Goal: Task Accomplishment & Management: Use online tool/utility

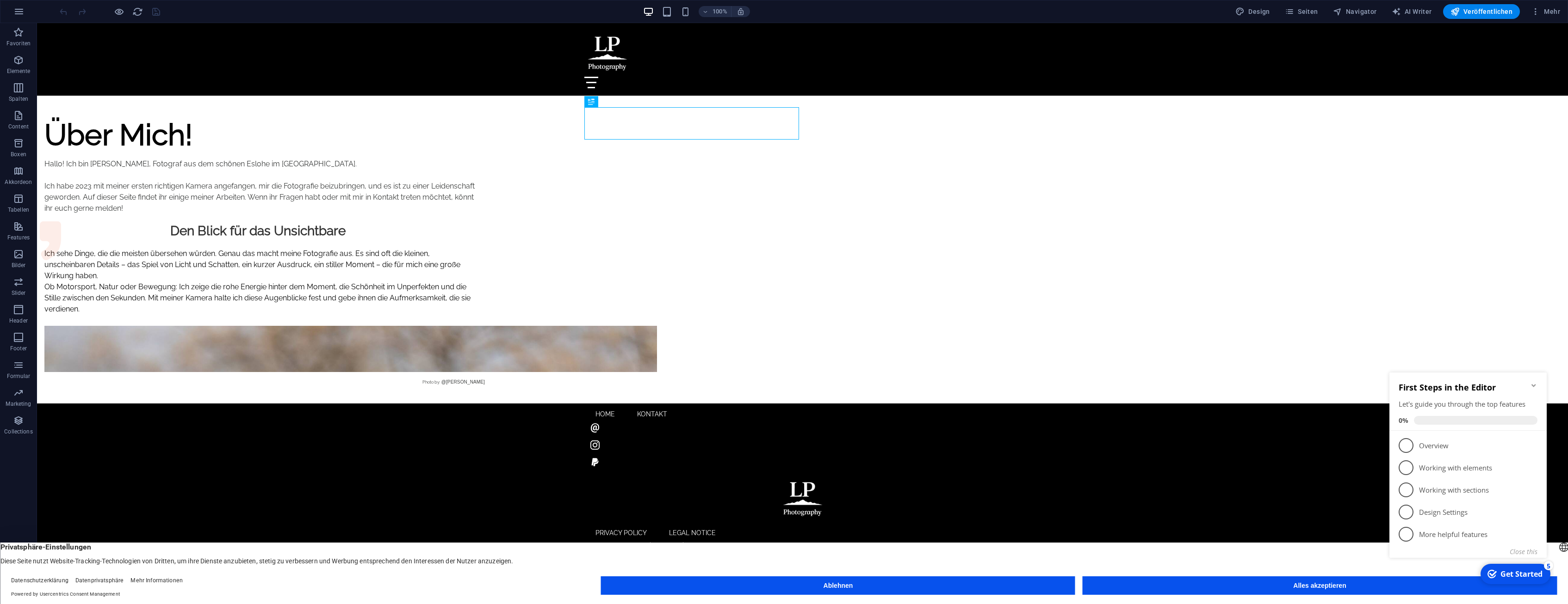
click at [771, 587] on button "Ablehnen" at bounding box center [838, 586] width 474 height 18
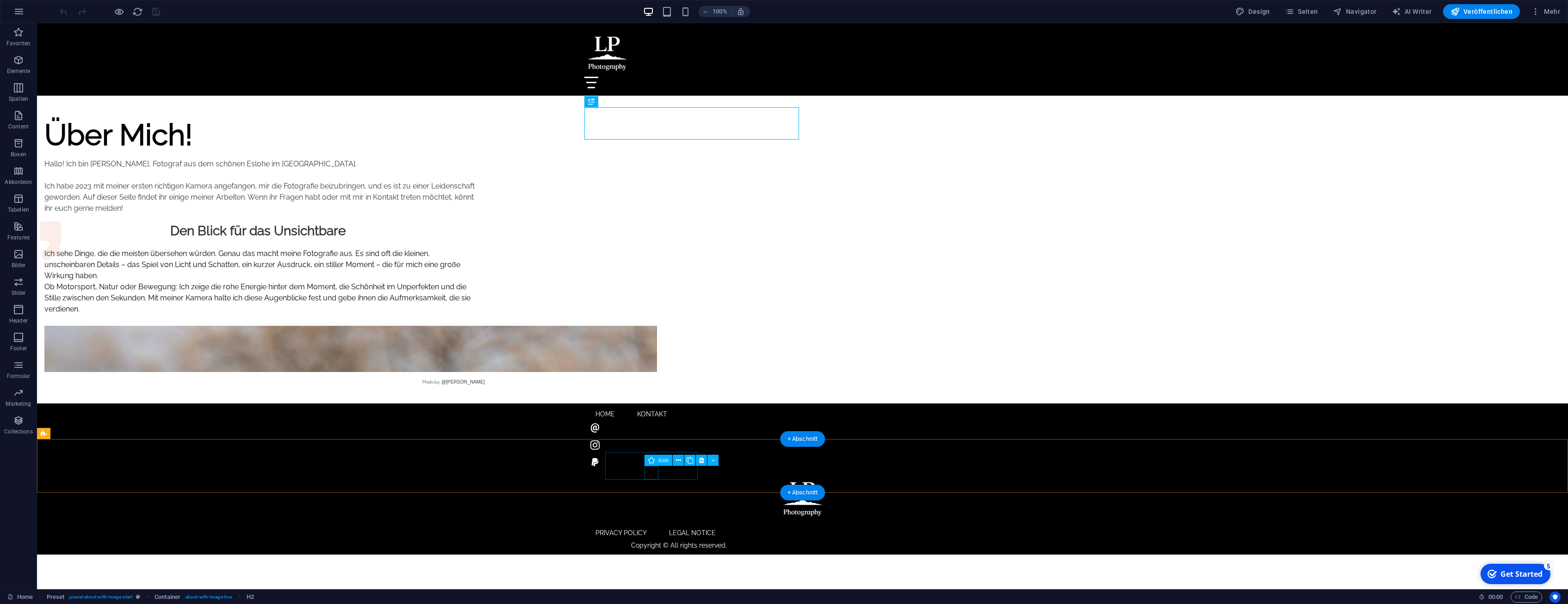
click at [653, 456] on figure at bounding box center [634, 447] width 93 height 17
click at [651, 456] on figure at bounding box center [634, 447] width 93 height 17
select select "xMidYMid"
select select "px"
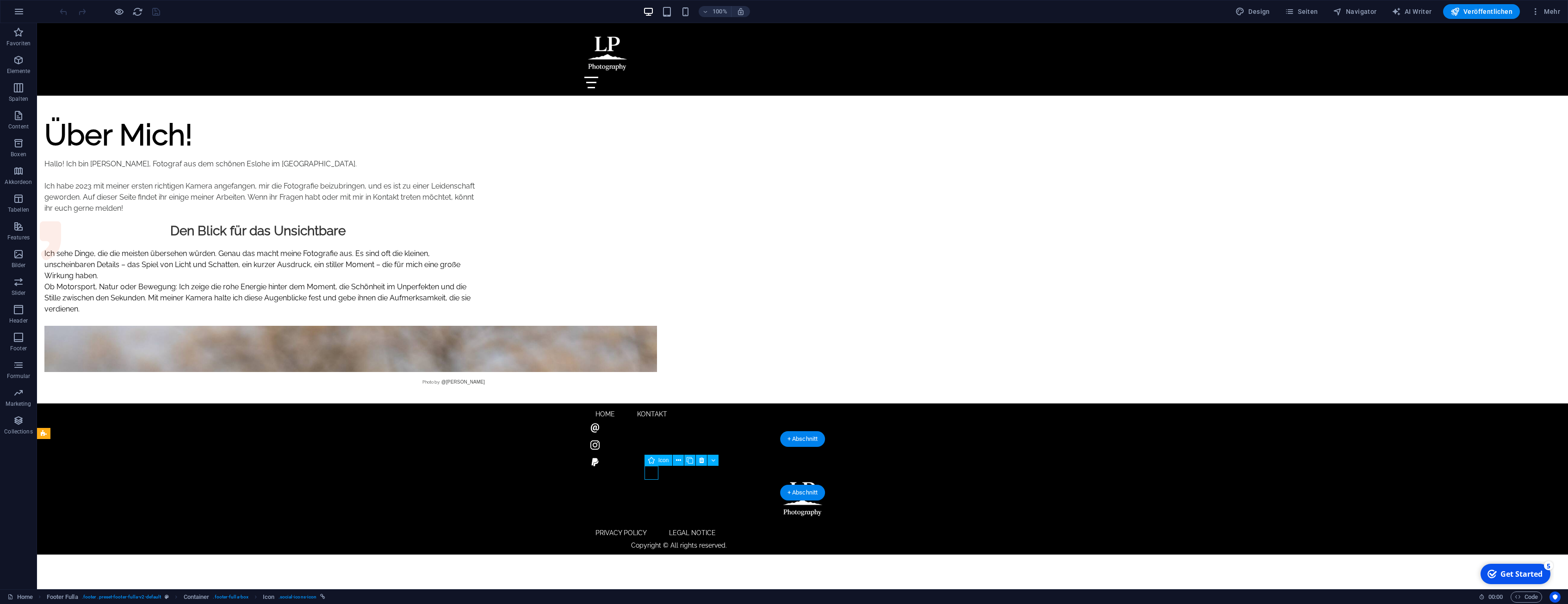
select select "px"
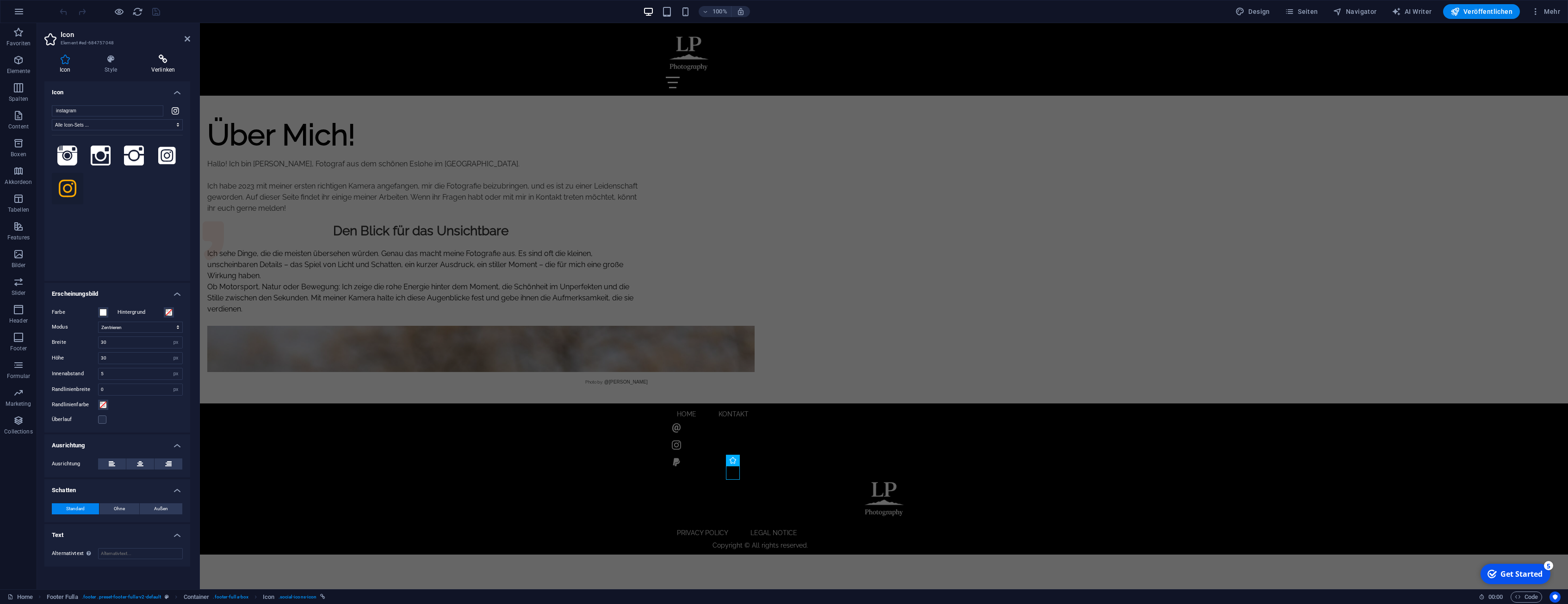
click at [158, 64] on h4 "Verlinken" at bounding box center [163, 64] width 54 height 19
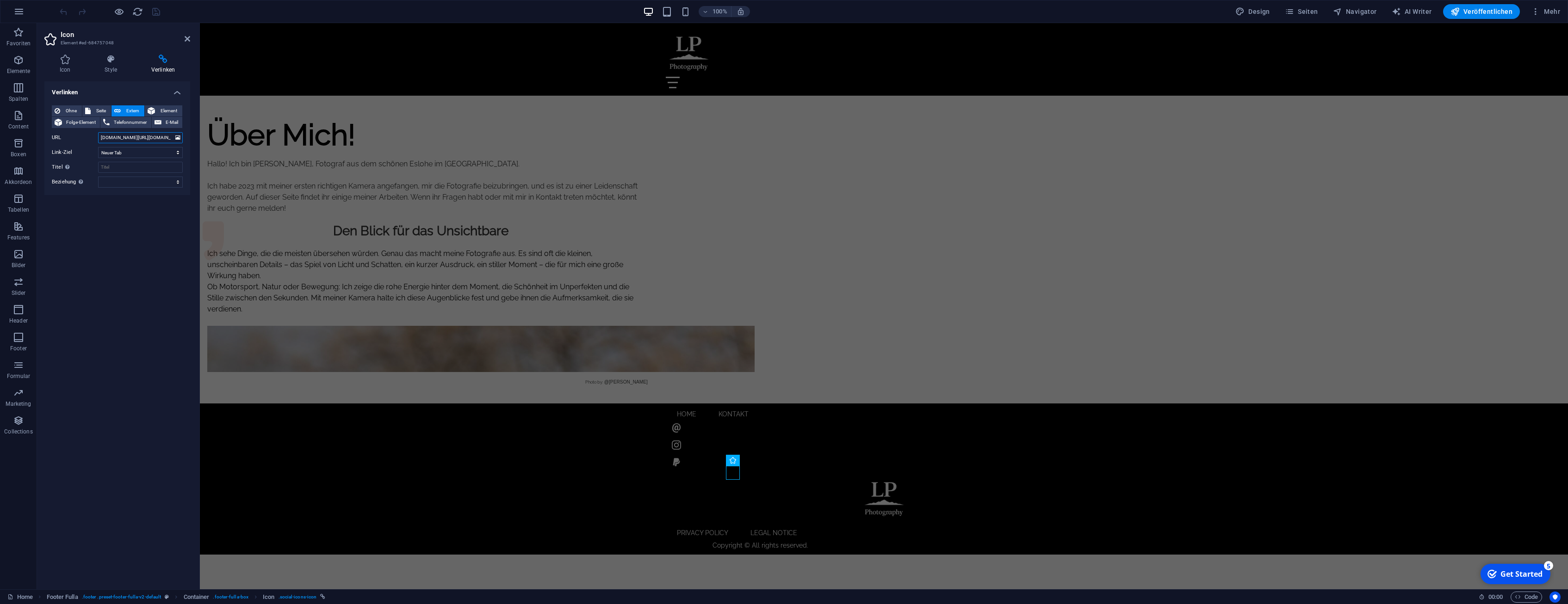
click at [144, 137] on input "instagram.com/leon.pilger" at bounding box center [140, 137] width 85 height 11
paste input "https://www.instagram.com/thelomphotography/"
type input "https://www.instagram.com/thelomphotography/"
click at [138, 245] on div "Verlinken Ohne Seite Extern Element Folge-Element Telefonnummer E-Mail Seite Ho…" at bounding box center [117, 332] width 145 height 501
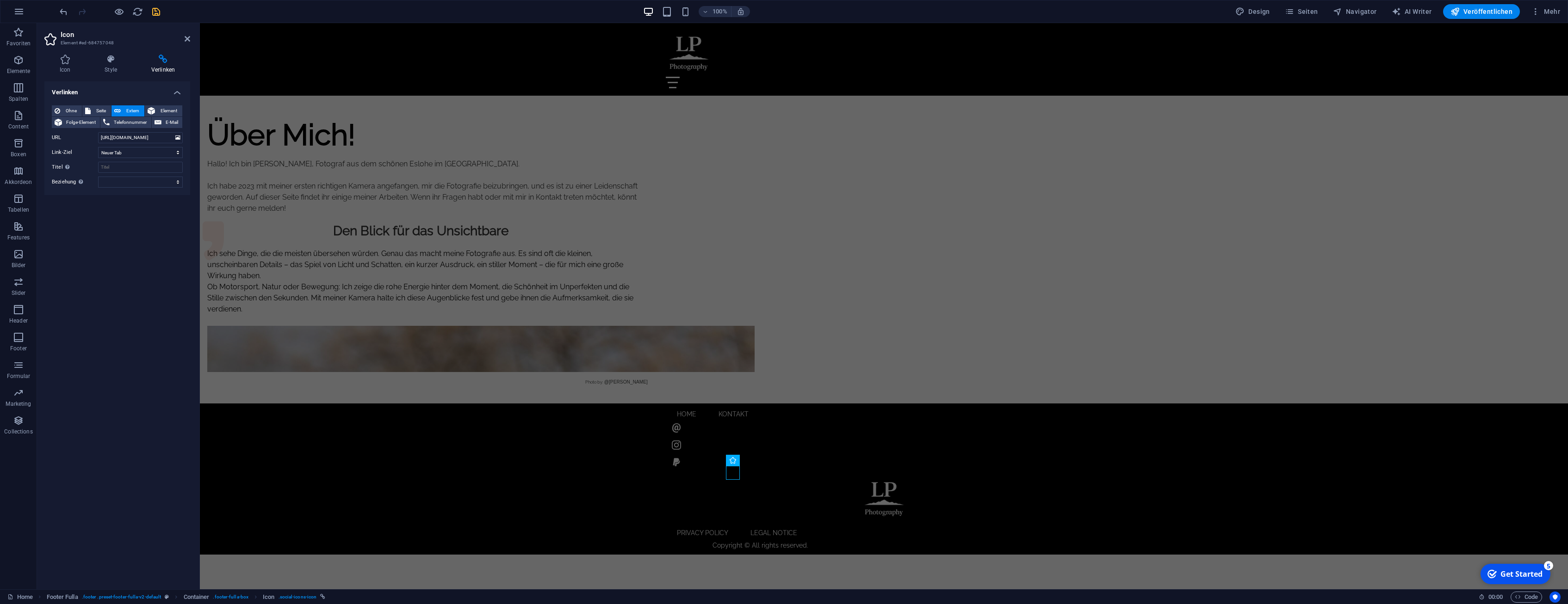
click at [155, 9] on icon "save" at bounding box center [156, 12] width 10 height 10
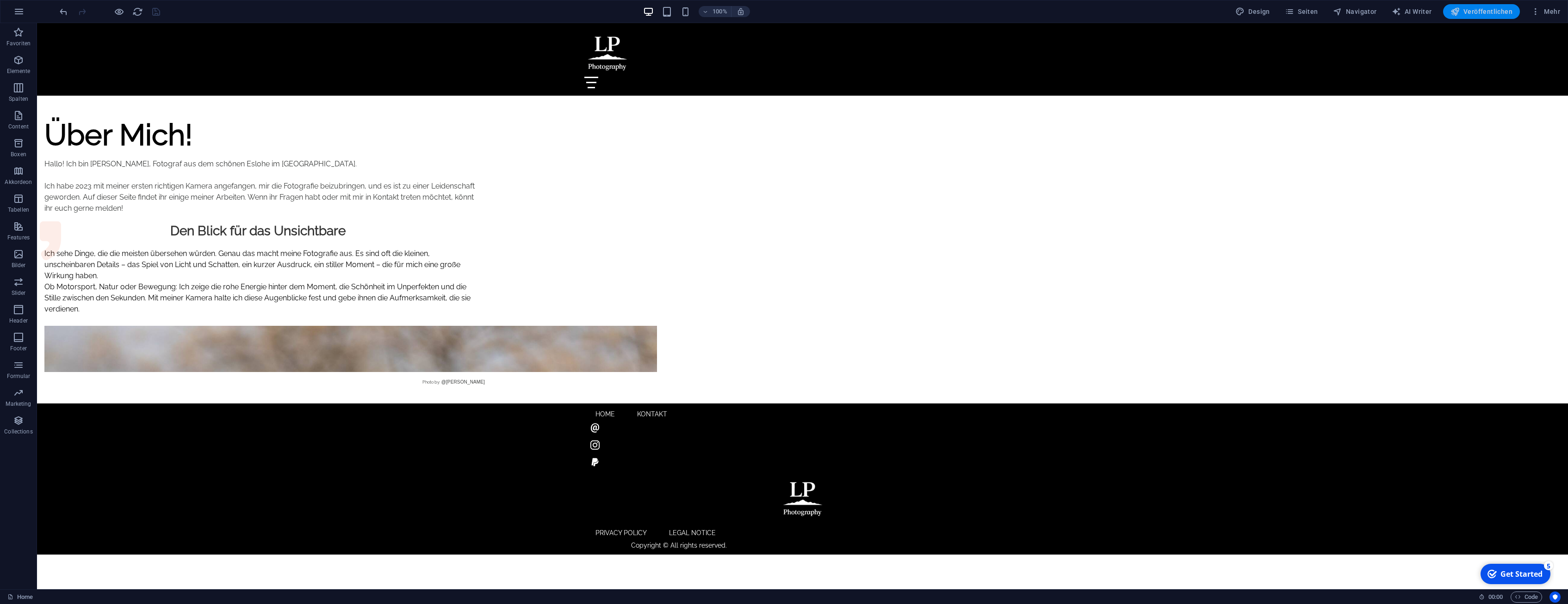
click at [771, 9] on span "Veröffentlichen" at bounding box center [1482, 11] width 62 height 9
click at [1312, 13] on span "Seiten" at bounding box center [1301, 11] width 33 height 9
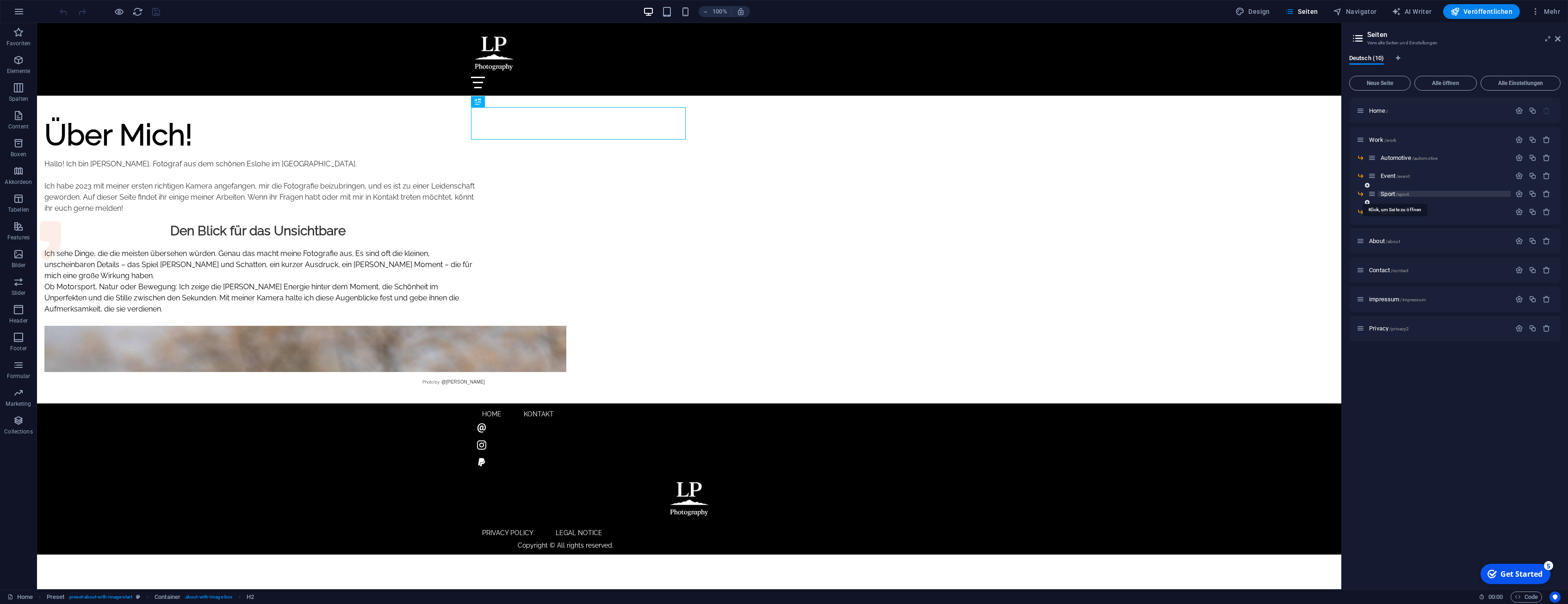
click at [1390, 192] on span "Sport /sport" at bounding box center [1395, 193] width 28 height 7
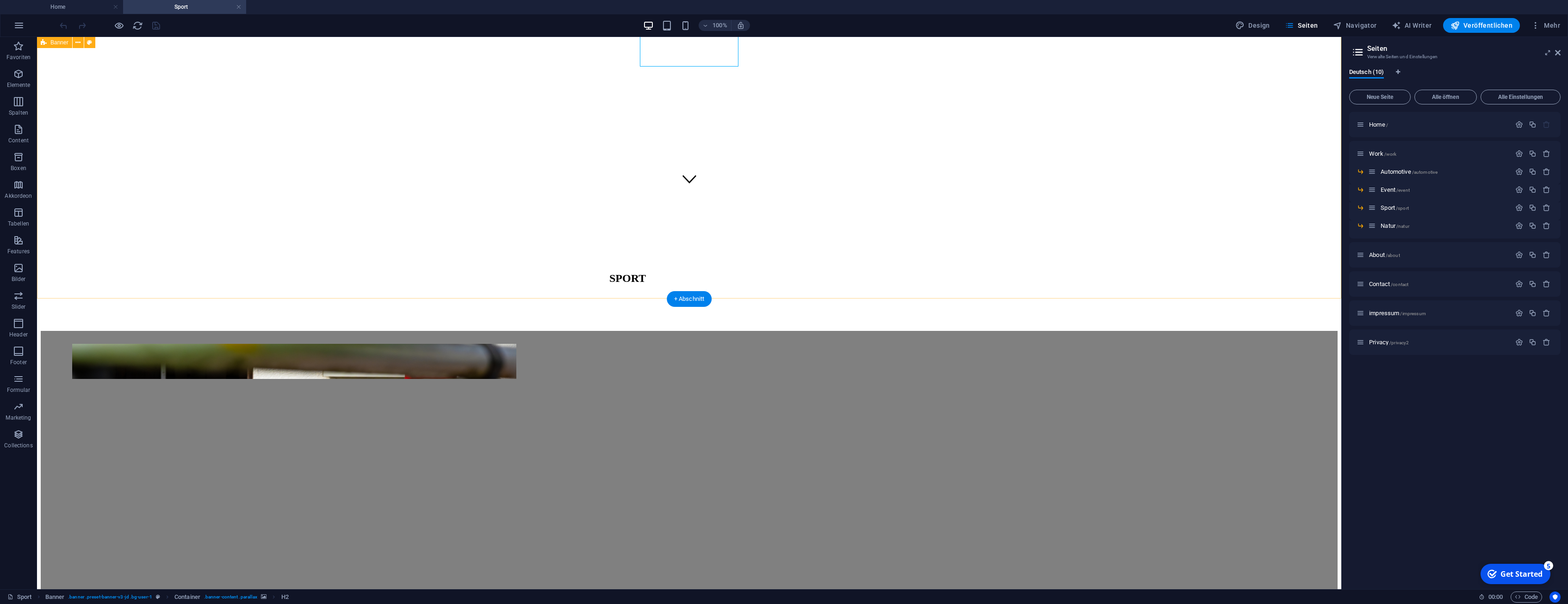
scroll to position [425, 0]
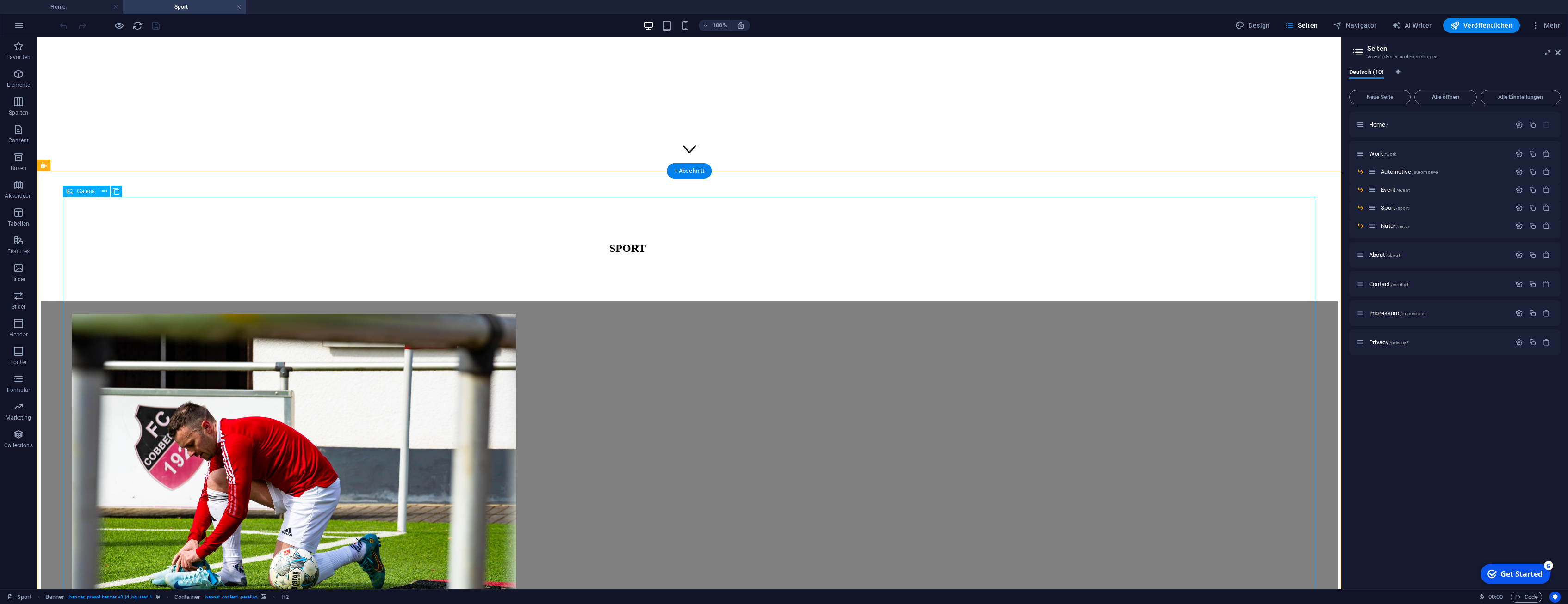
click at [337, 314] on li at bounding box center [385, 463] width 626 height 298
click at [324, 314] on li at bounding box center [385, 463] width 626 height 298
click at [324, 314] on li at bounding box center [385, 463] width 626 height 298
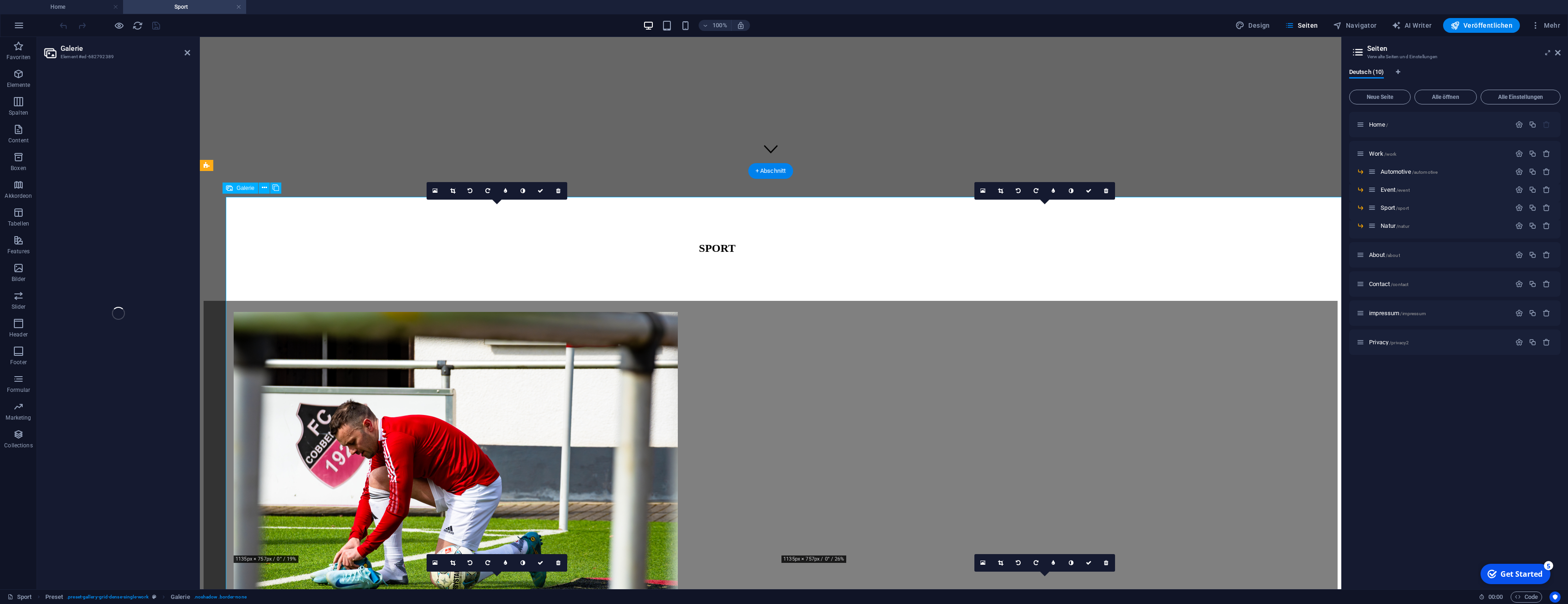
select select "%"
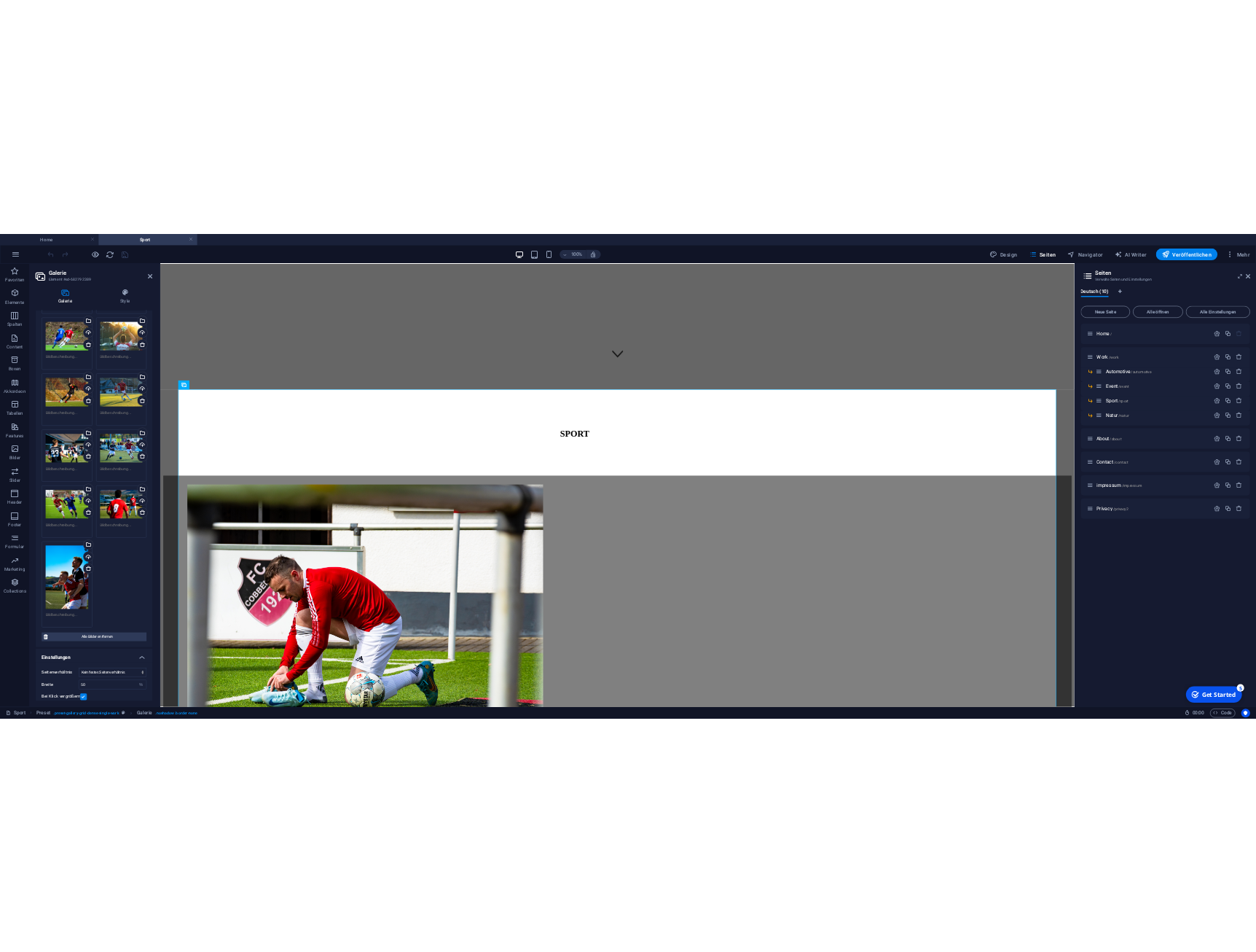
scroll to position [0, 0]
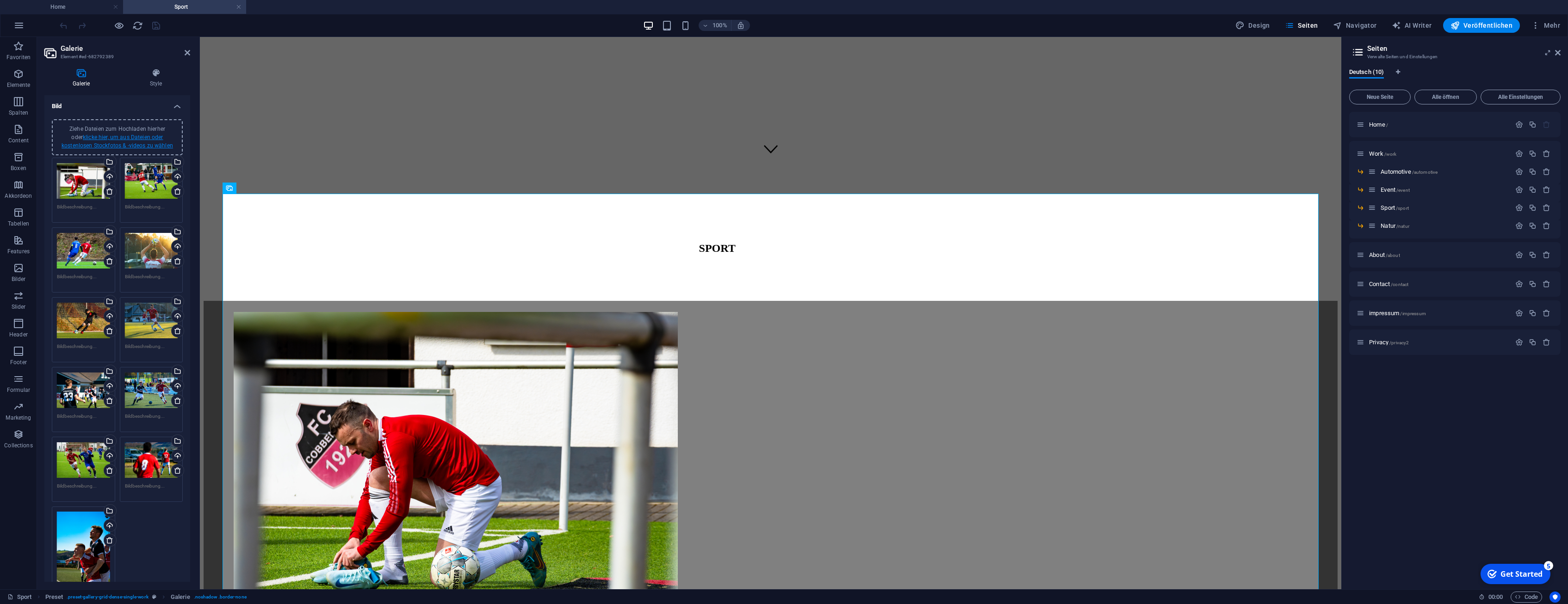
click at [119, 139] on link "klicke hier, um aus Dateien oder kostenlosen Stockfotos & -videos zu wählen" at bounding box center [117, 141] width 111 height 15
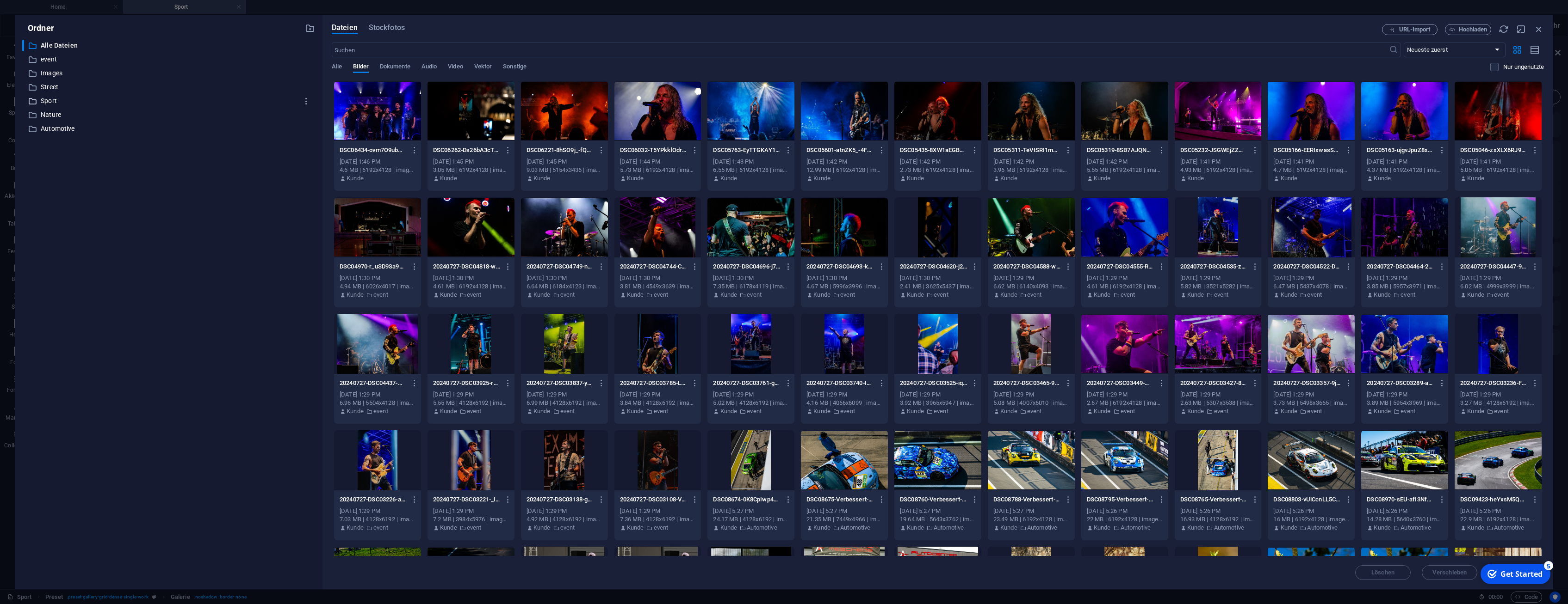
click at [49, 100] on p "Sport" at bounding box center [169, 100] width 257 height 10
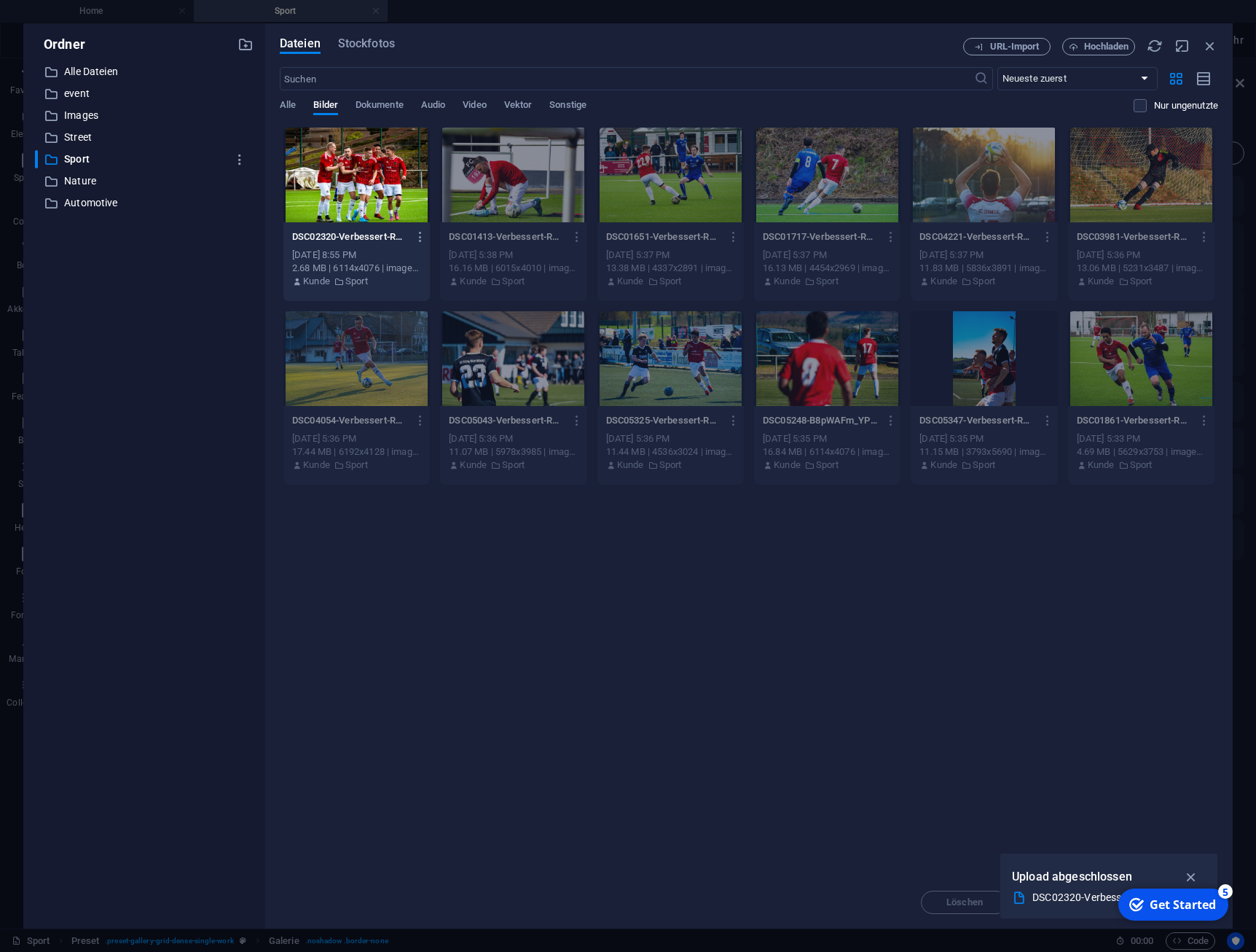
click at [369, 239] on p "DSC02320-Verbessert-RR1-RMmSyy5314YgzebihJzPdQ.jpg" at bounding box center [350, 237] width 116 height 13
click at [1189, 871] on icon "button" at bounding box center [1191, 876] width 16 height 16
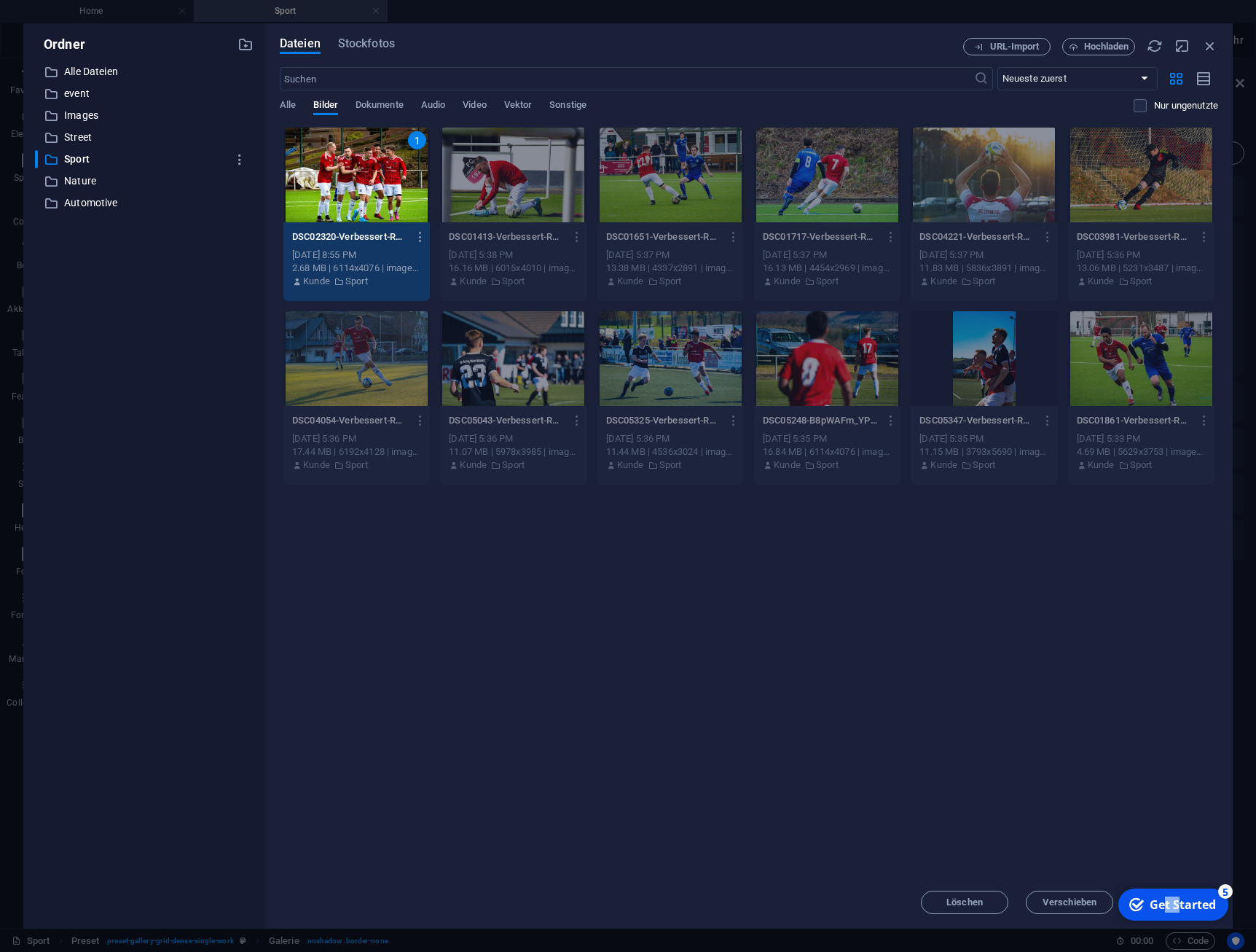
drag, startPoint x: 1165, startPoint y: 904, endPoint x: 1330, endPoint y: 1124, distance: 275.0
click at [1181, 906] on div "Get Started" at bounding box center [1182, 904] width 66 height 16
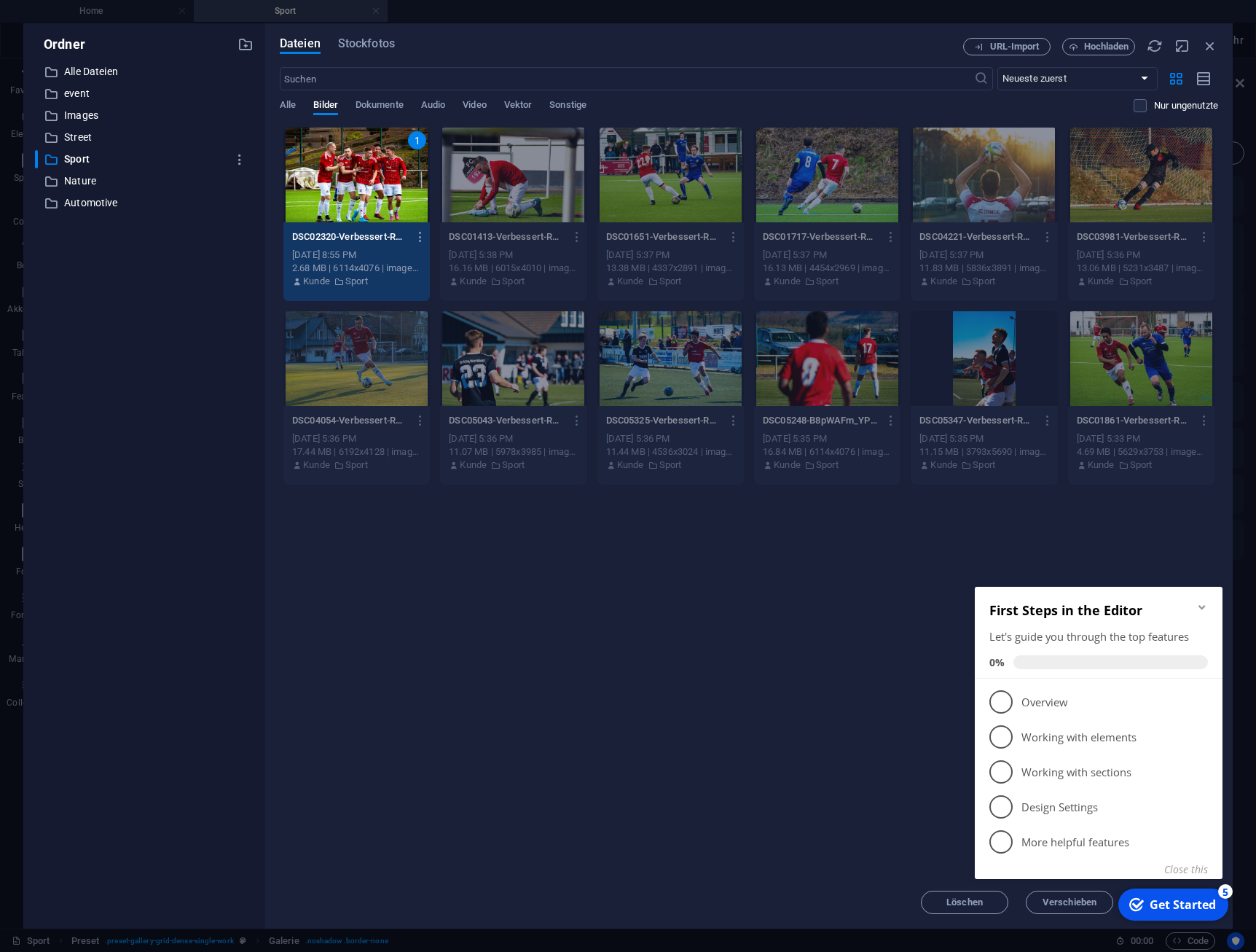
click at [1177, 907] on div "Get Started" at bounding box center [1182, 904] width 66 height 16
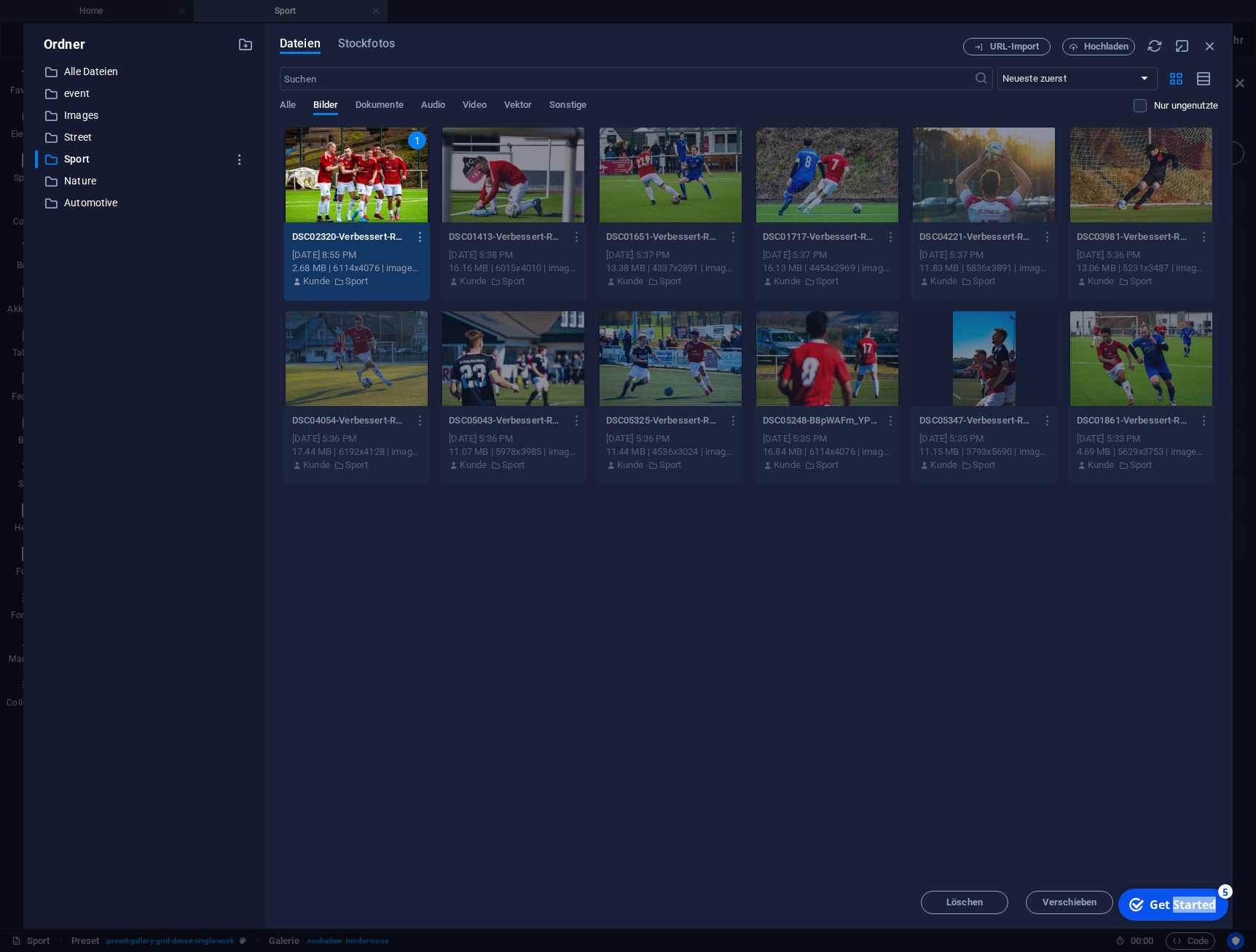
click at [1217, 913] on div "Get Started" at bounding box center [1182, 904] width 66 height 16
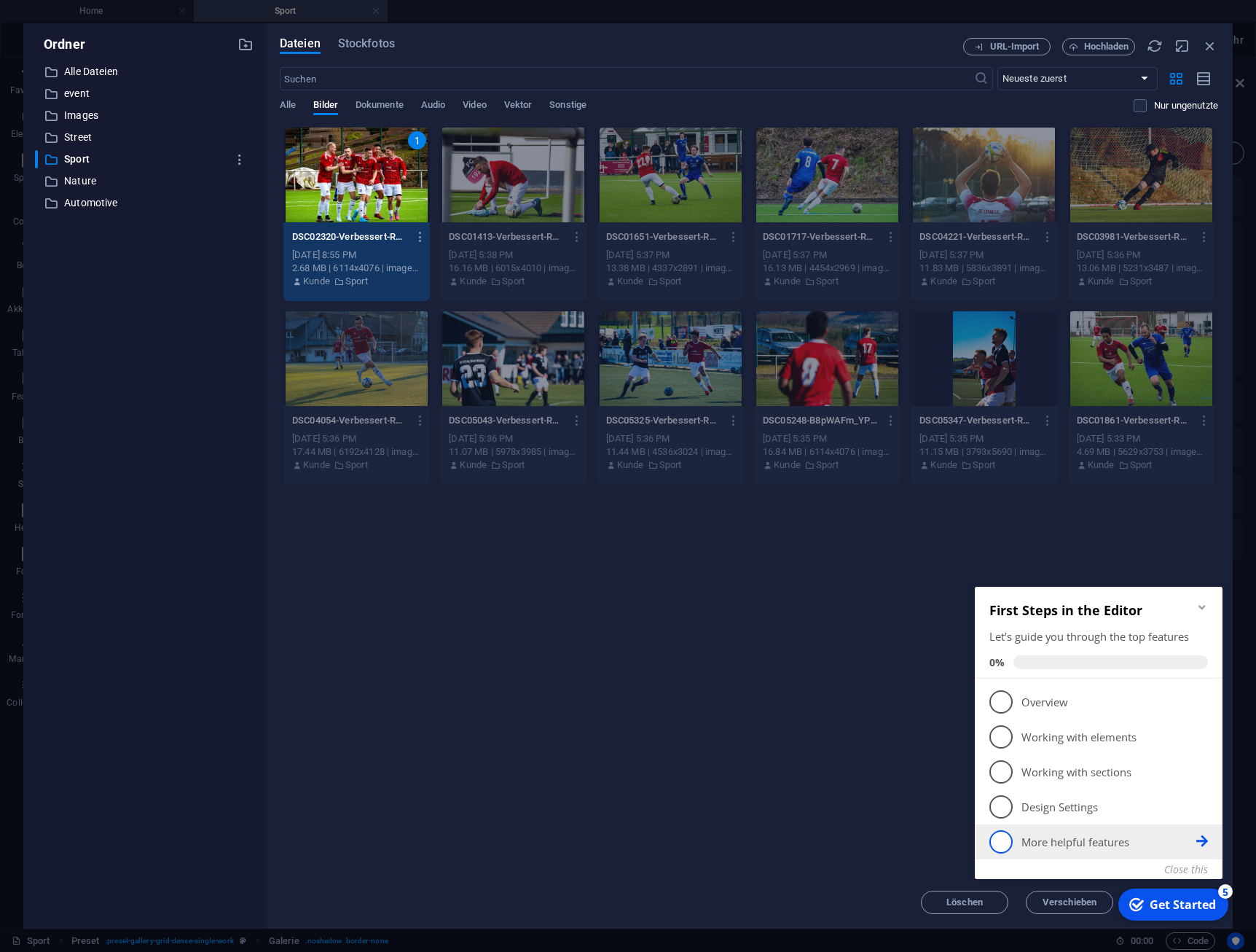
click at [1001, 845] on span "5" at bounding box center [1001, 842] width 23 height 23
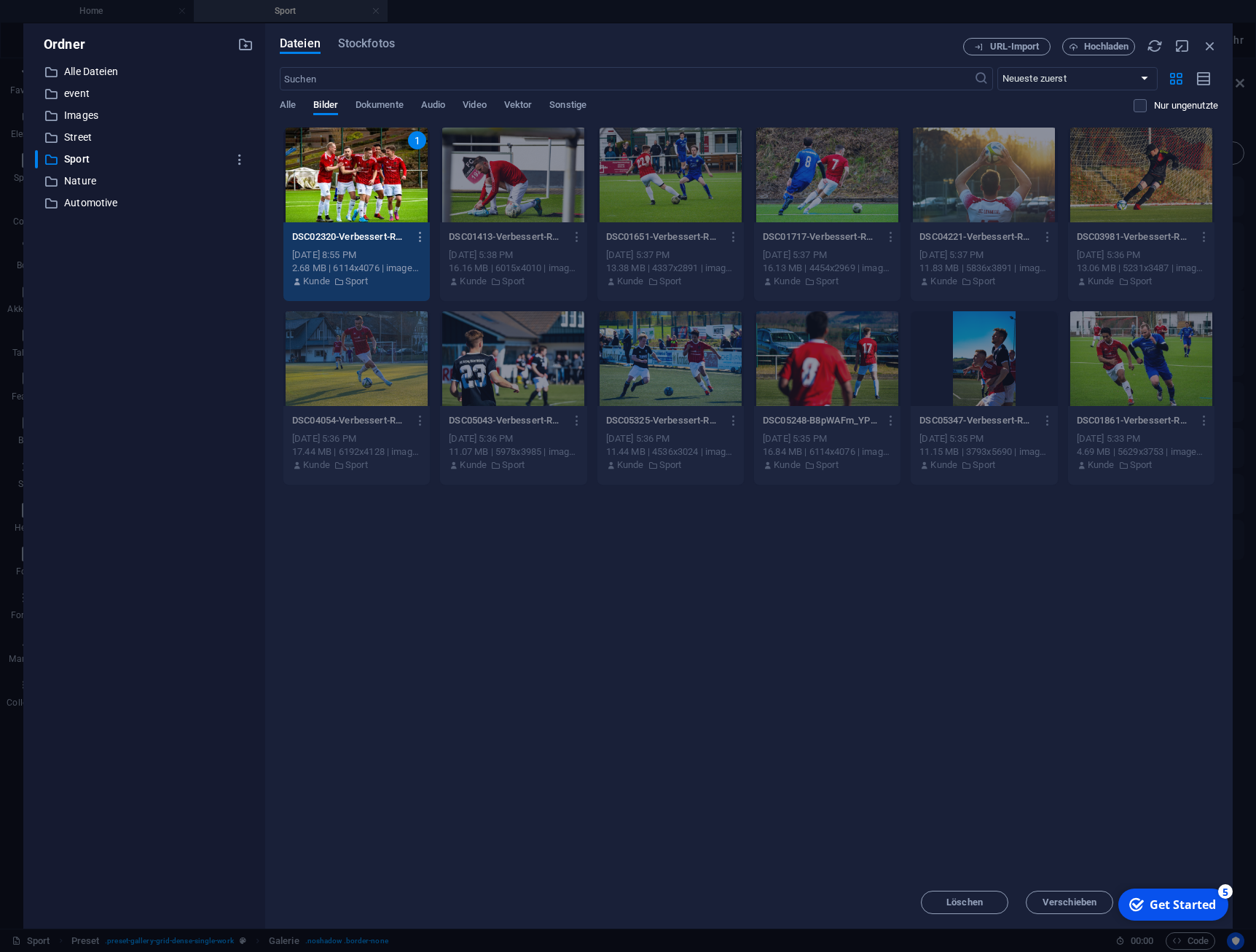
drag, startPoint x: 1290, startPoint y: 1214, endPoint x: 1276, endPoint y: 1206, distance: 16.1
click at [1217, 913] on div "checkmark Get Started 5" at bounding box center [1173, 904] width 86 height 16
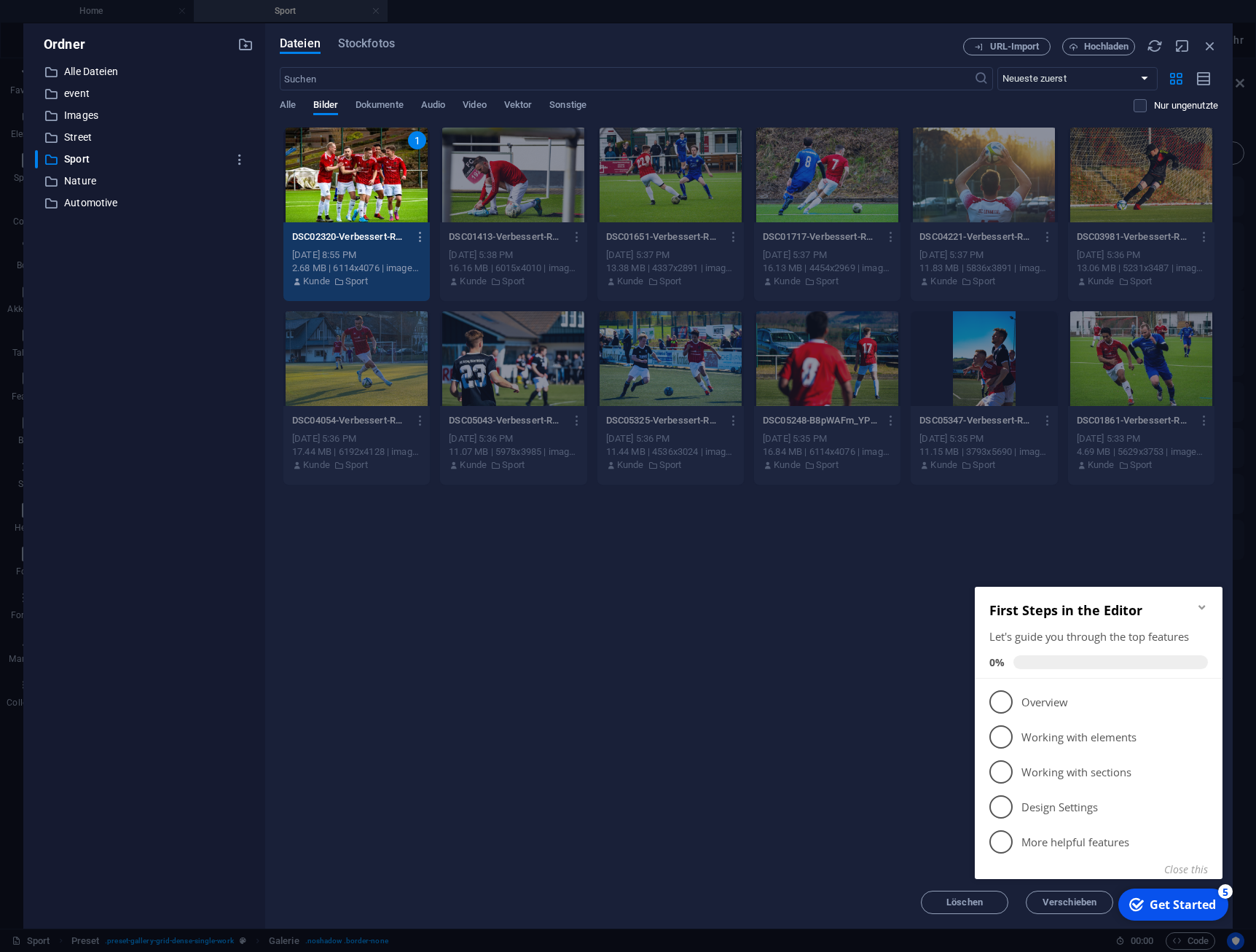
click at [1207, 612] on icon "Minimize checklist" at bounding box center [1202, 607] width 12 height 12
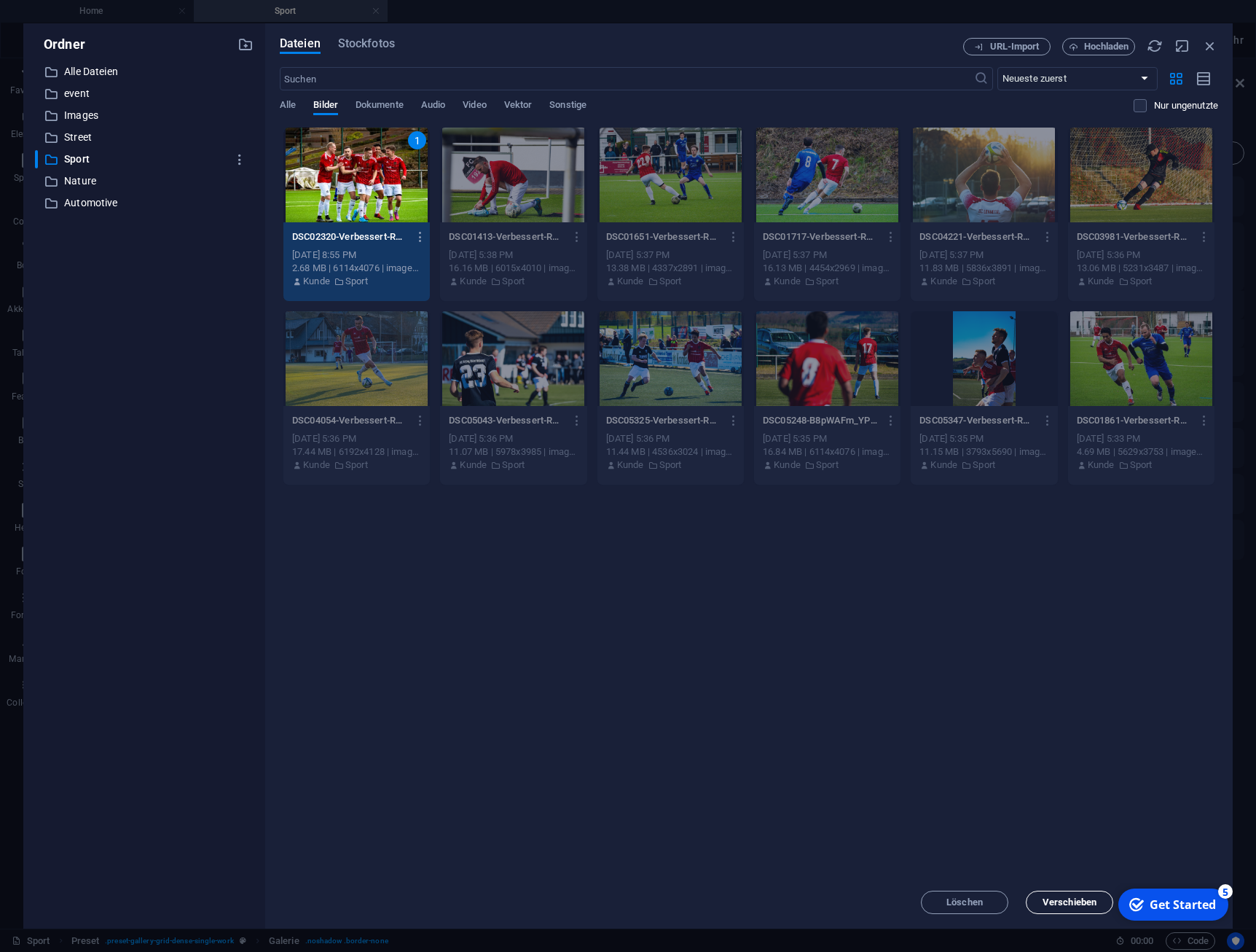
click at [1072, 904] on span "Verschieben" at bounding box center [1070, 901] width 54 height 9
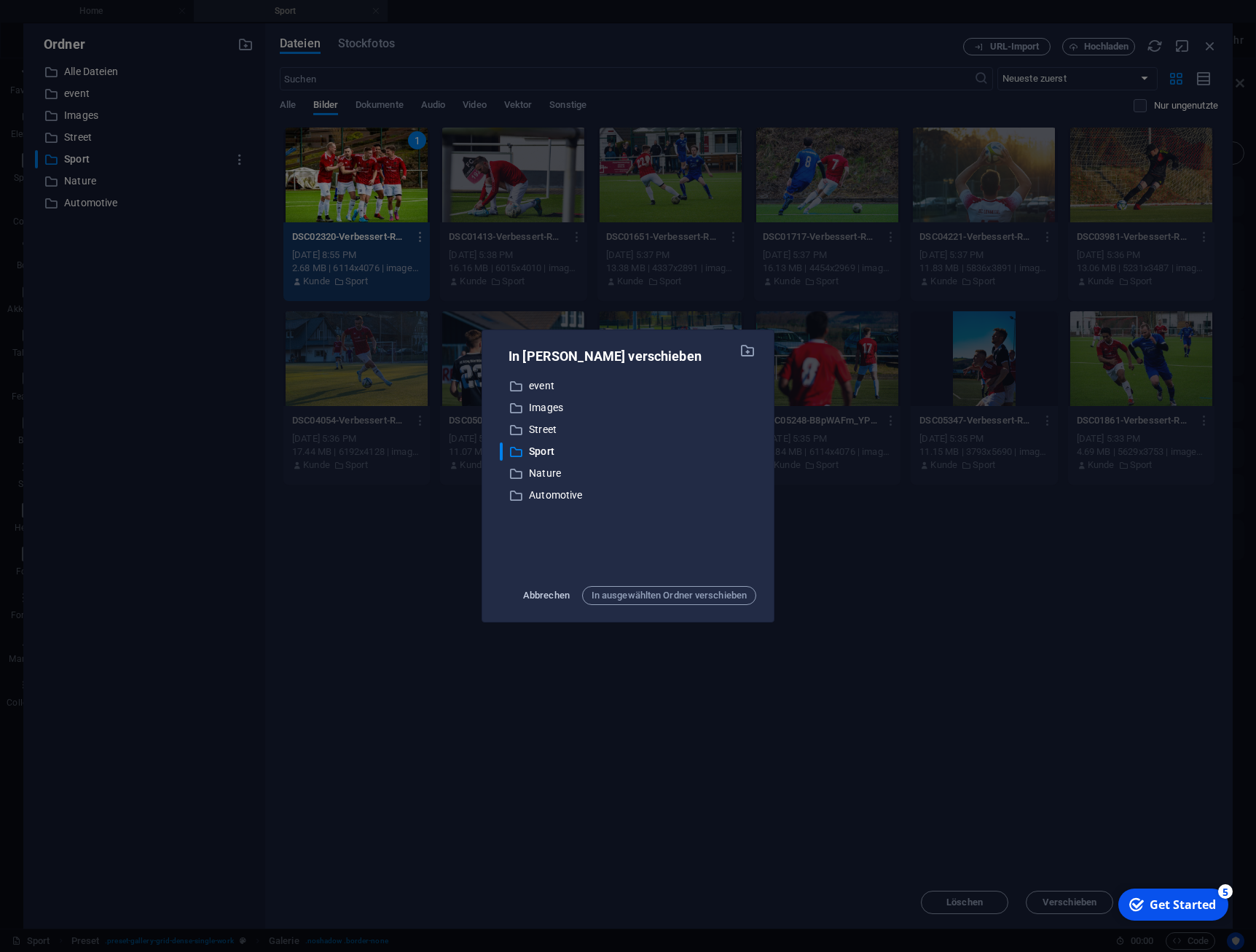
click at [544, 594] on span "Abbrechen" at bounding box center [547, 595] width 47 height 17
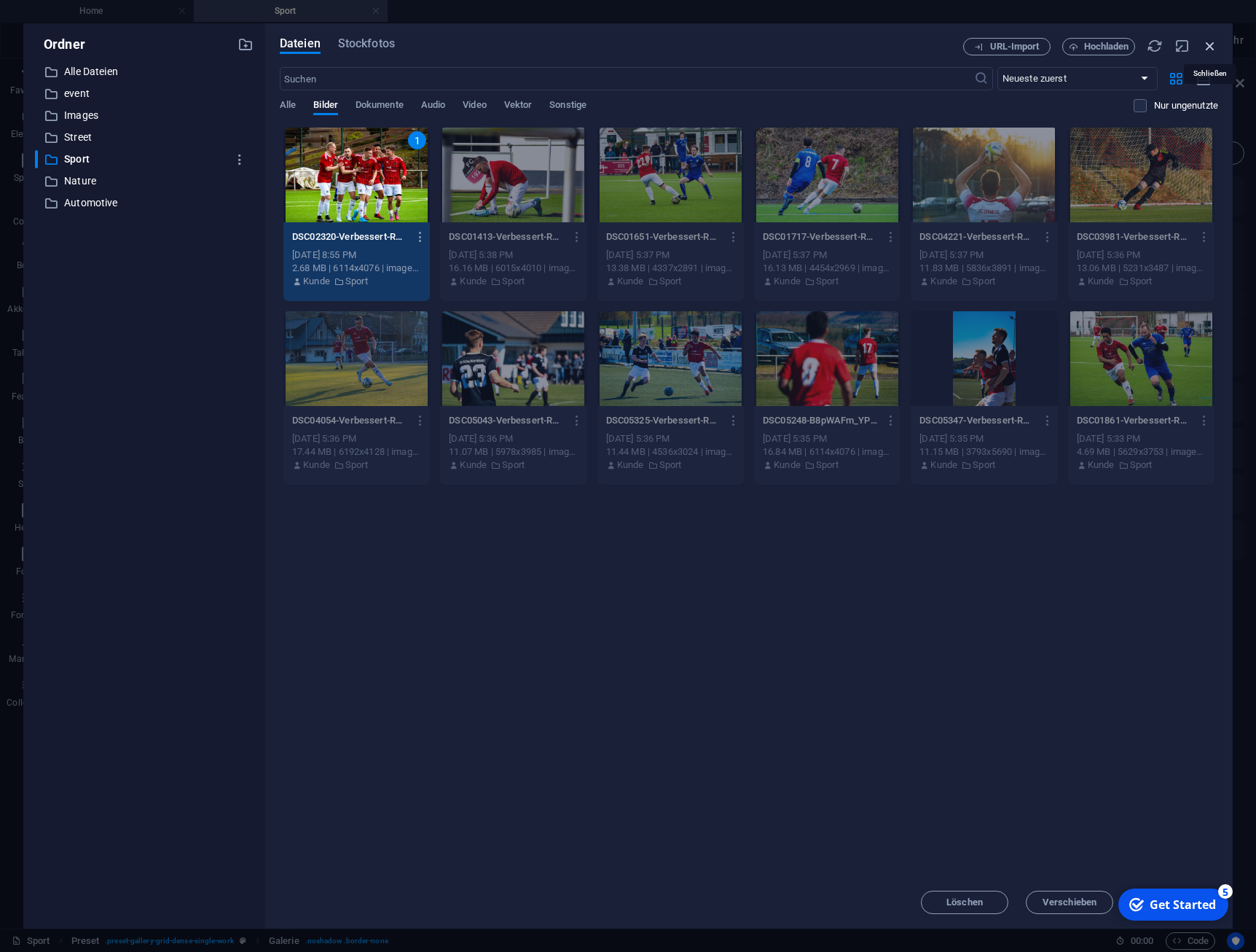
click at [1214, 43] on icon "button" at bounding box center [1210, 46] width 16 height 16
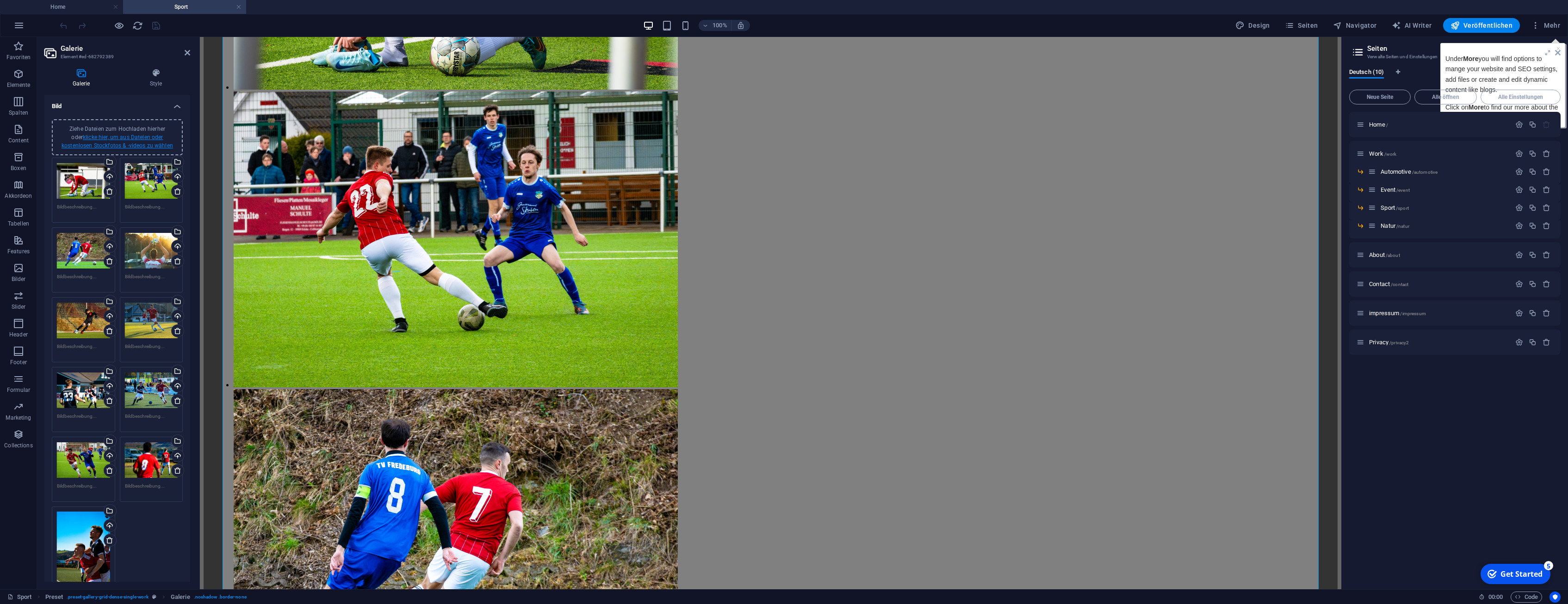
click at [139, 138] on link "klicke hier, um aus Dateien oder kostenlosen Stockfotos & -videos zu wählen" at bounding box center [117, 141] width 111 height 15
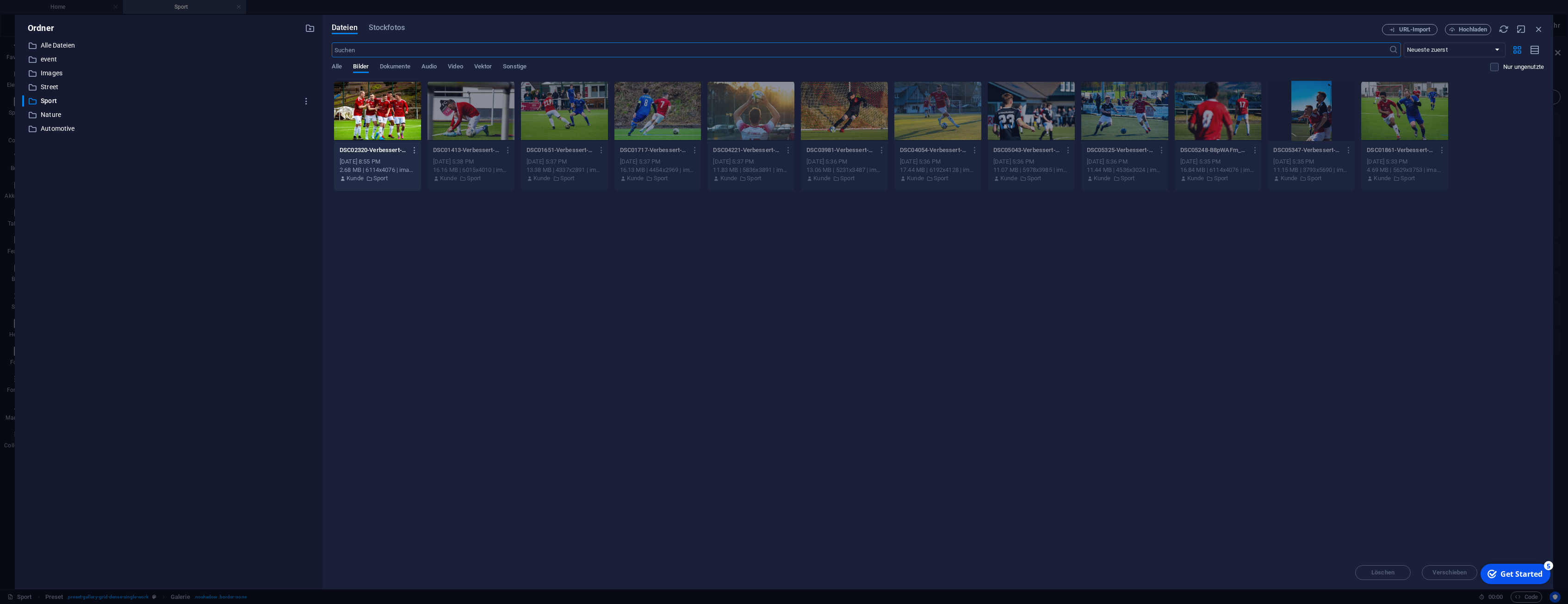
scroll to position [943, 0]
click at [387, 117] on div at bounding box center [377, 111] width 87 height 60
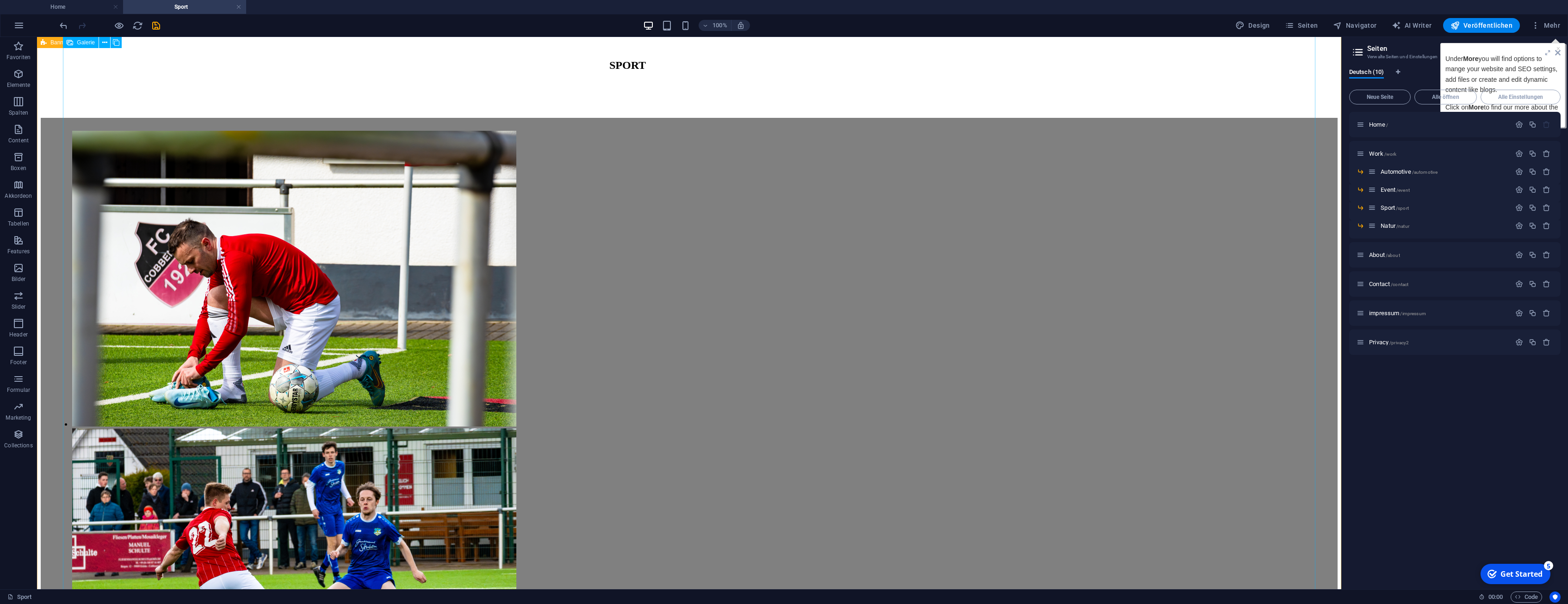
scroll to position [0, 0]
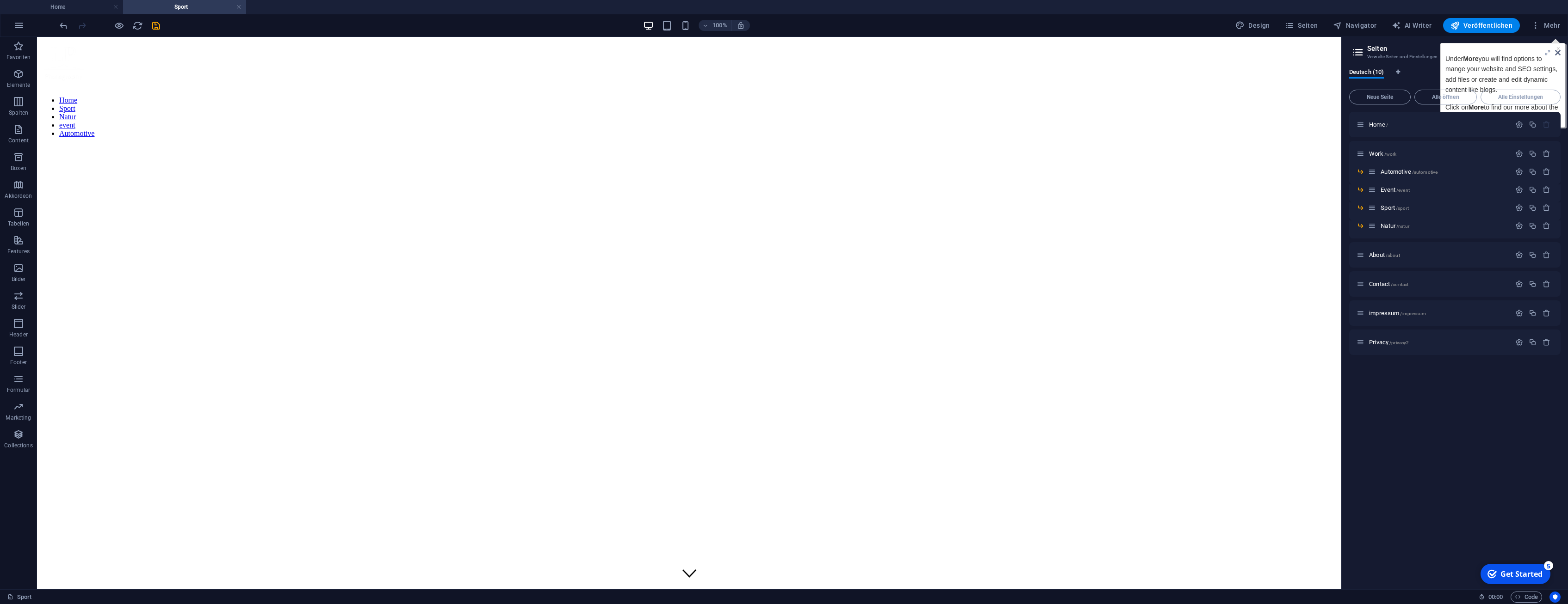
click at [1556, 50] on icon at bounding box center [1558, 53] width 5 height 7
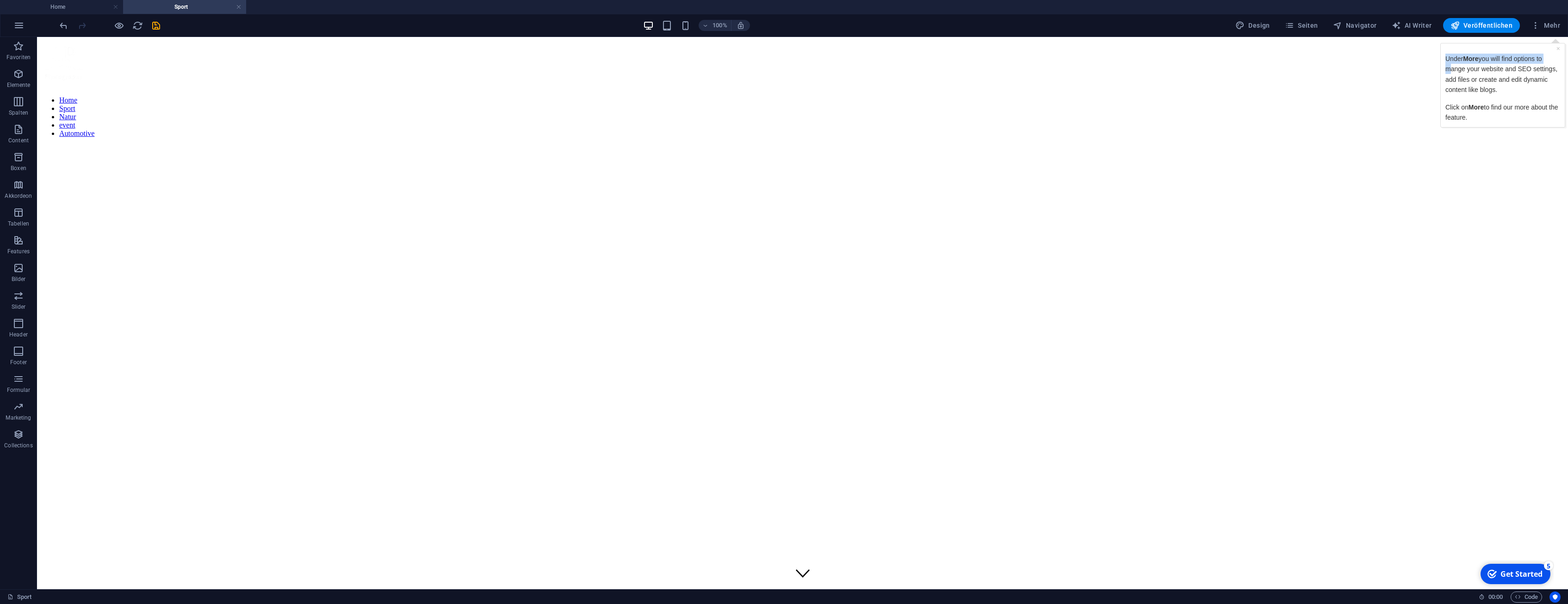
click at [1561, 49] on div "× Under More you will find options to mange your website and SEO settings, add …" at bounding box center [1503, 85] width 119 height 79
click at [1559, 48] on link "×" at bounding box center [1558, 49] width 4 height 7
click at [1553, 26] on span "Mehr" at bounding box center [1545, 25] width 29 height 9
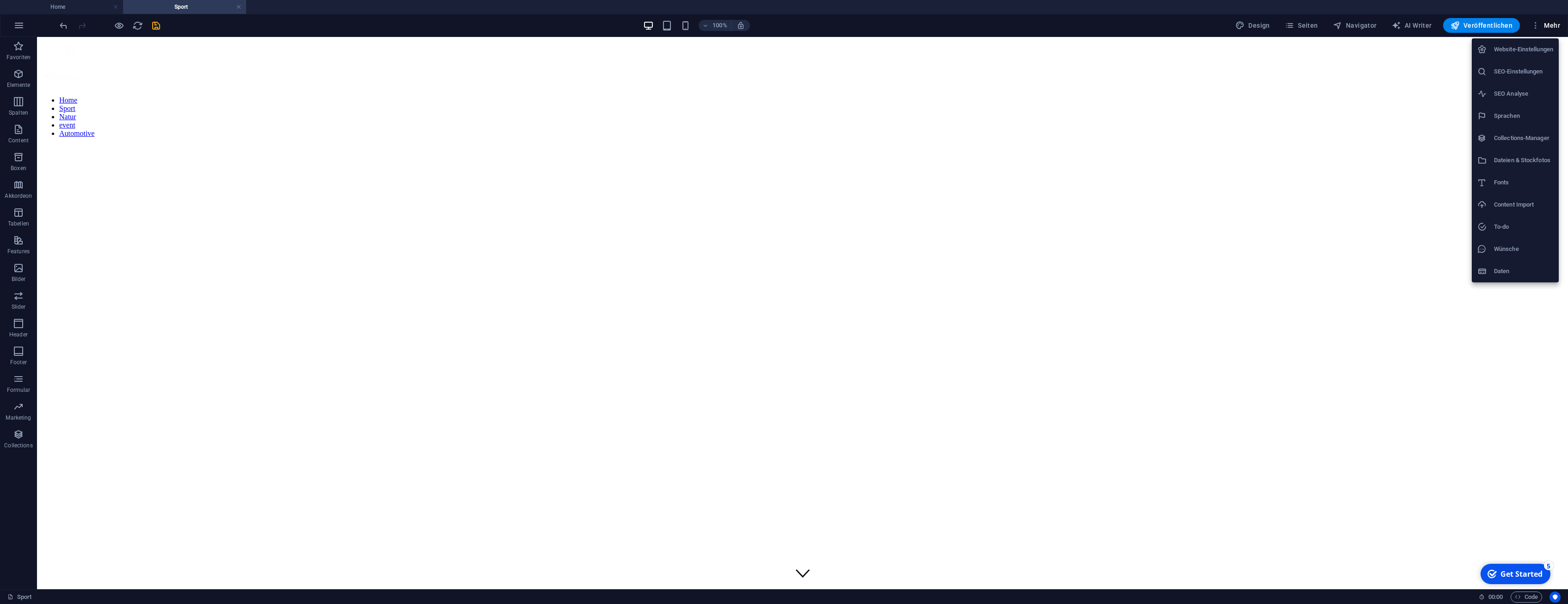
click at [1553, 26] on div at bounding box center [784, 302] width 1568 height 604
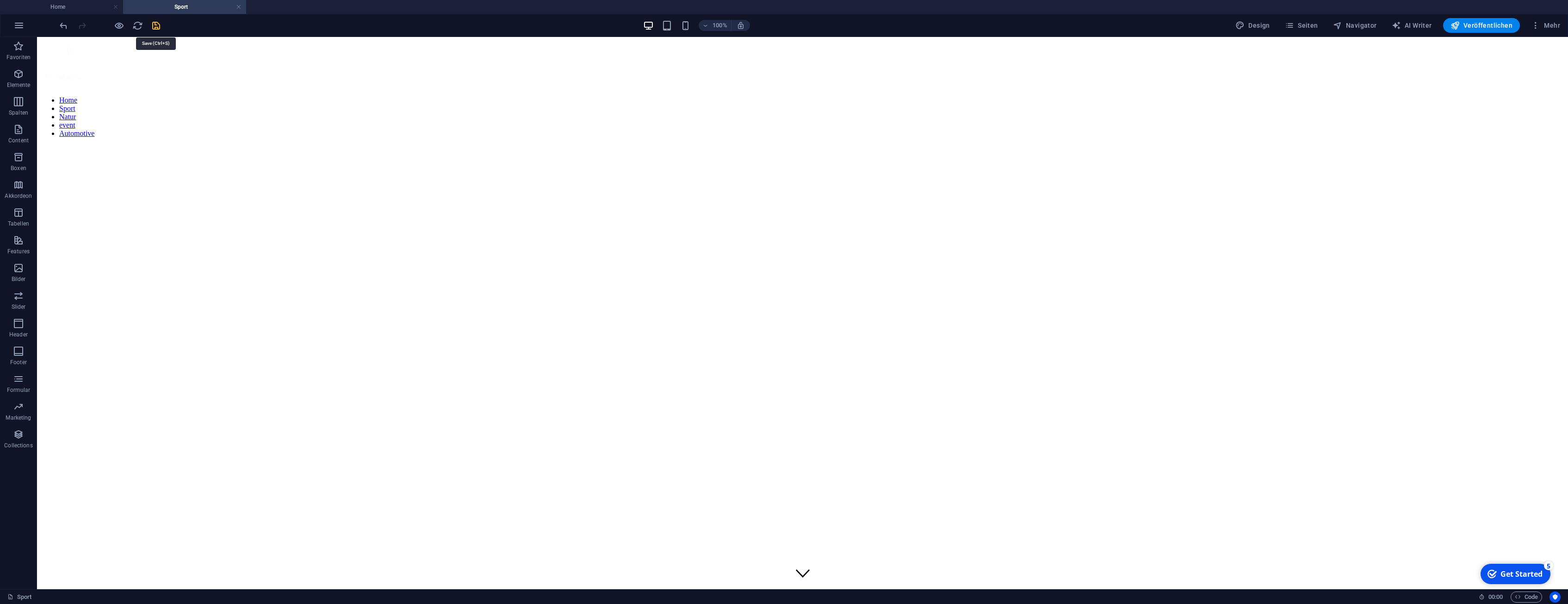
click at [155, 24] on icon "save" at bounding box center [156, 25] width 10 height 10
click at [1488, 23] on span "Veröffentlichen" at bounding box center [1482, 25] width 62 height 9
